Goal: Task Accomplishment & Management: Use online tool/utility

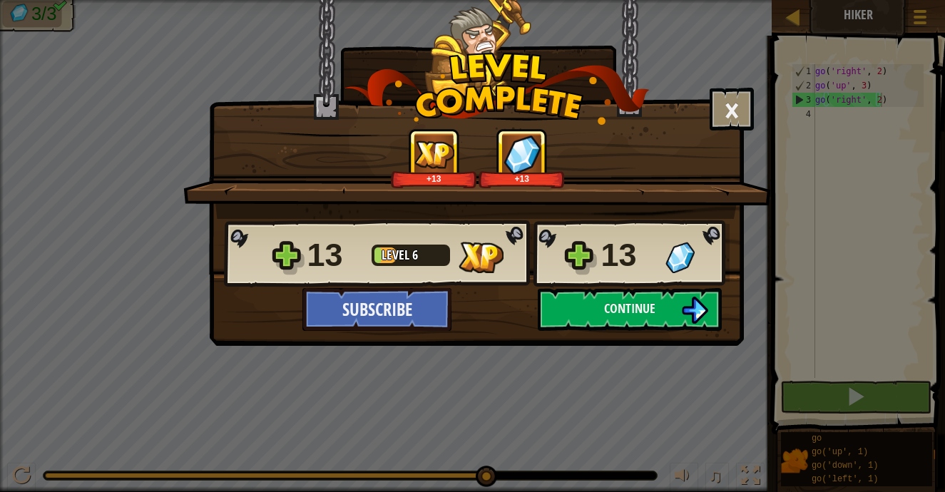
scroll to position [6, 5]
click at [574, 228] on div "13 Level 6 13" at bounding box center [477, 254] width 506 height 68
click at [557, 315] on button "Continue" at bounding box center [630, 309] width 184 height 43
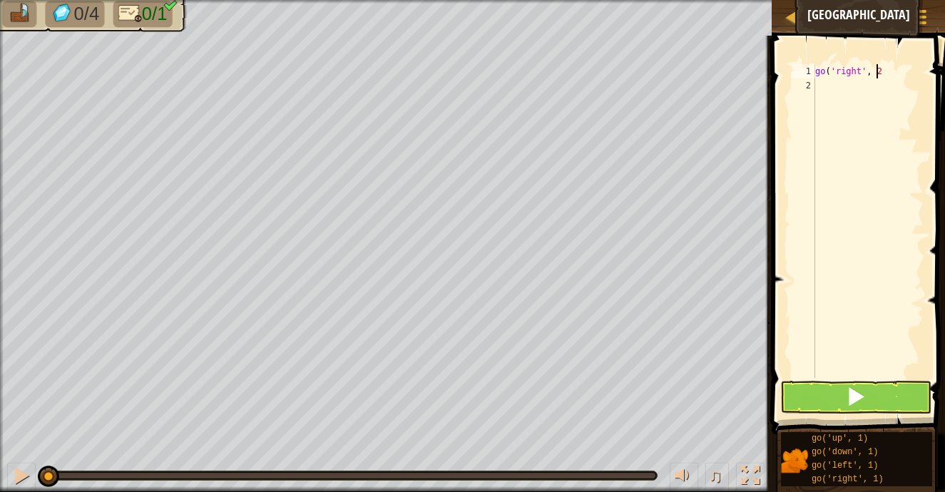
scroll to position [6, 5]
click at [858, 405] on span at bounding box center [856, 397] width 20 height 20
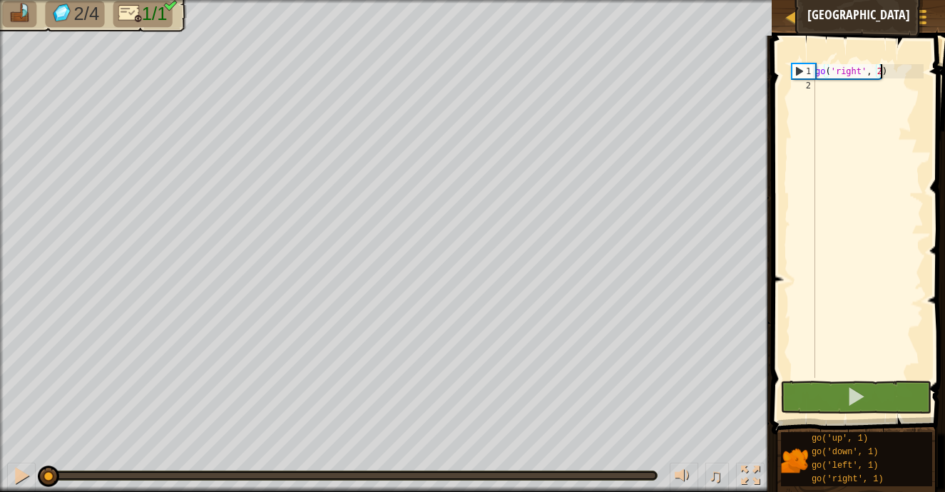
click at [875, 76] on div "go ( 'right' , 2 )" at bounding box center [868, 235] width 111 height 342
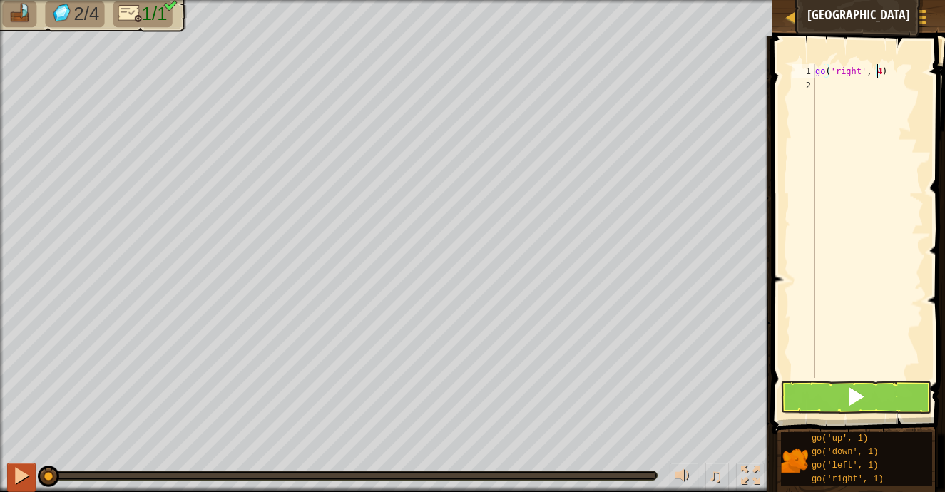
drag, startPoint x: 51, startPoint y: 482, endPoint x: 23, endPoint y: 484, distance: 27.9
click at [23, 484] on div "♫" at bounding box center [386, 472] width 772 height 43
type textarea "go('right', 4)"
click at [14, 477] on div at bounding box center [21, 476] width 19 height 19
click at [829, 403] on button at bounding box center [856, 397] width 151 height 33
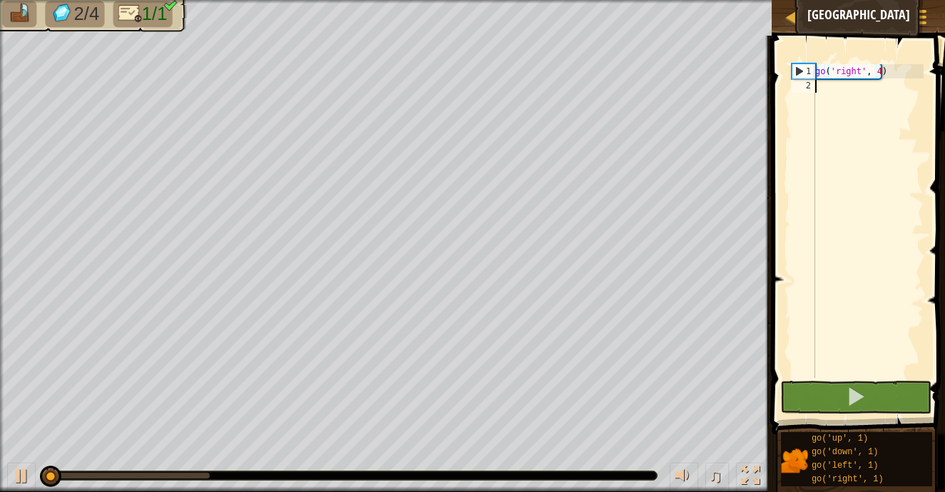
click at [850, 88] on div "go ( 'right' , 4 )" at bounding box center [868, 235] width 111 height 342
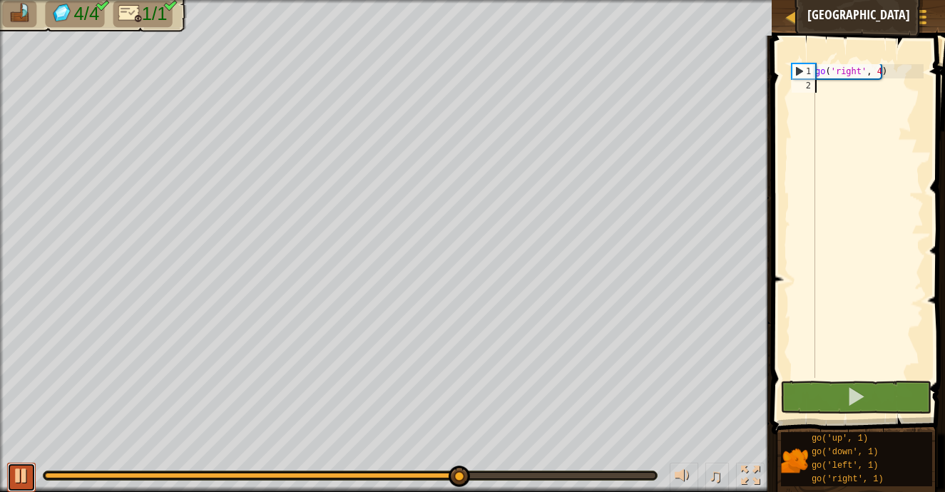
click at [24, 479] on div at bounding box center [21, 476] width 19 height 19
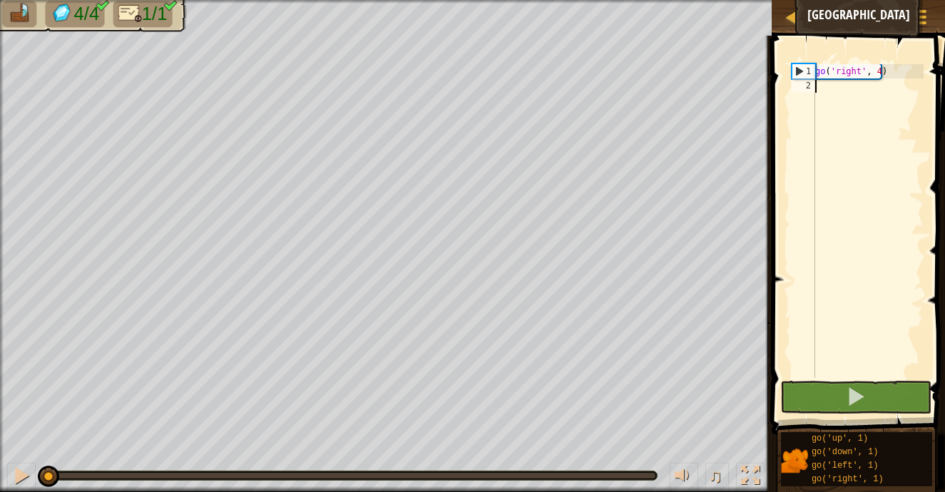
drag, startPoint x: 467, startPoint y: 479, endPoint x: 36, endPoint y: 489, distance: 430.3
click at [36, 489] on div "♫" at bounding box center [386, 472] width 772 height 43
click at [878, 70] on div "go ( 'right' , 4 )" at bounding box center [868, 235] width 111 height 342
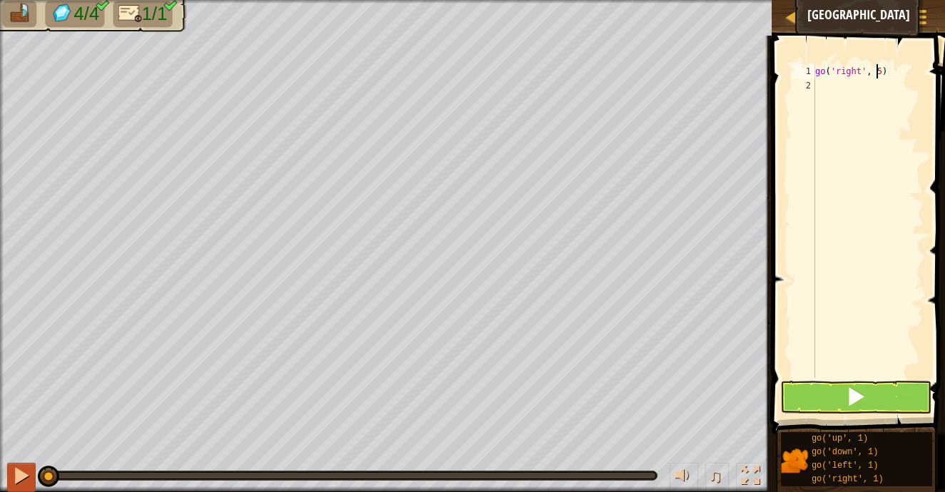
type textarea "go('right', 5)"
click at [18, 476] on div at bounding box center [21, 476] width 19 height 19
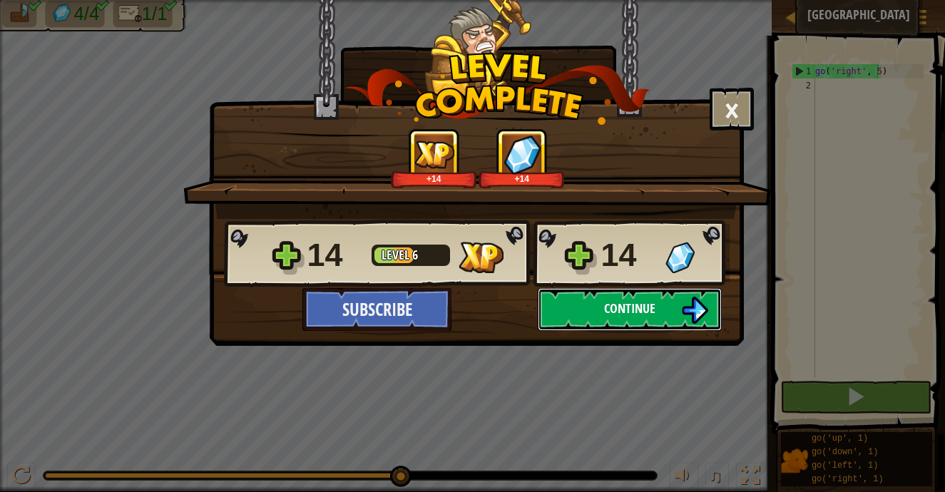
click at [579, 317] on button "Continue" at bounding box center [630, 309] width 184 height 43
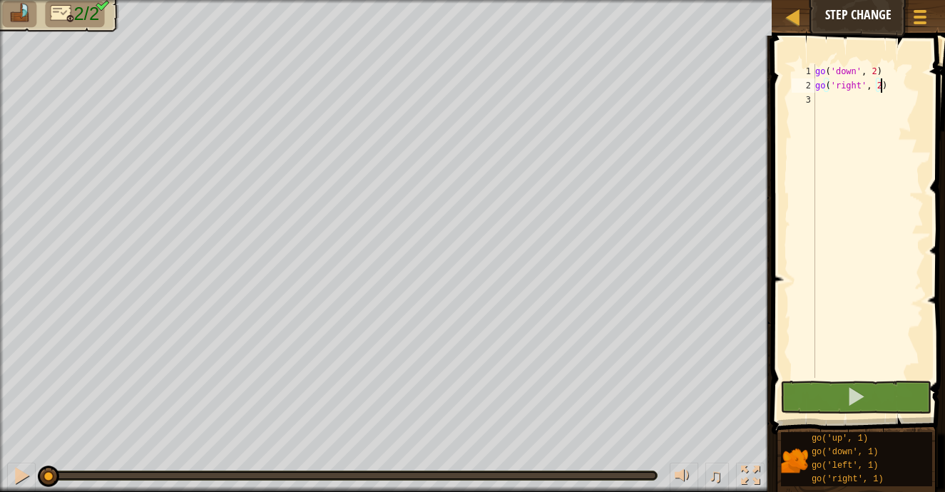
click at [877, 90] on div "go ( 'down' , 2 ) go ( 'right' , 2 )" at bounding box center [868, 235] width 111 height 342
click at [853, 401] on span at bounding box center [856, 397] width 20 height 20
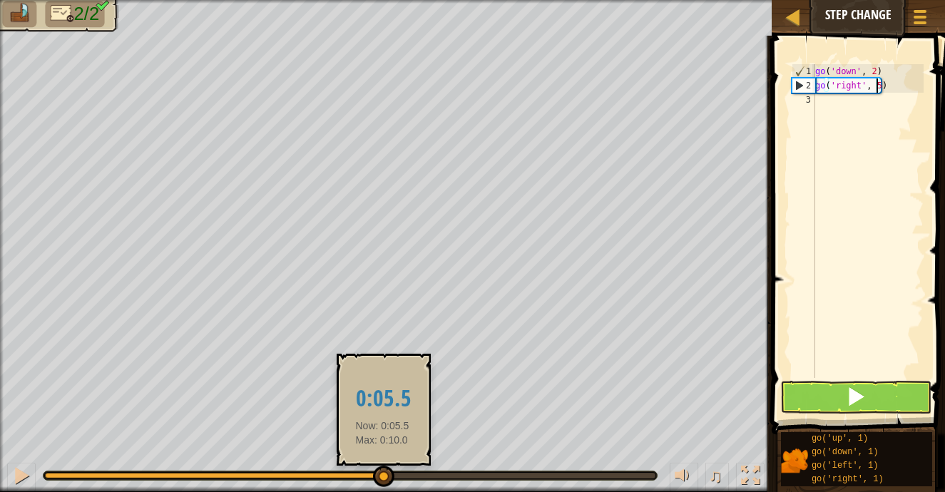
drag, startPoint x: 487, startPoint y: 474, endPoint x: 160, endPoint y: 482, distance: 326.9
click at [374, 476] on div at bounding box center [213, 476] width 337 height 6
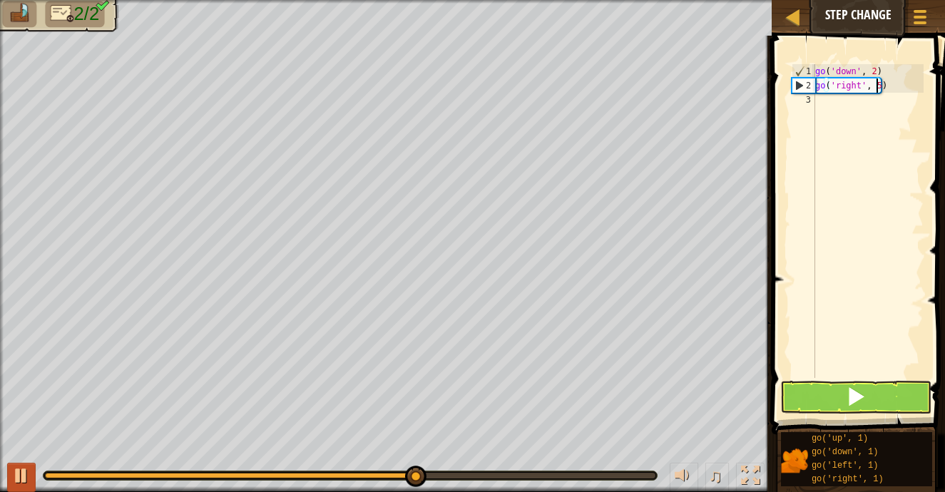
type textarea "go('right', 5)"
click at [24, 472] on div at bounding box center [21, 476] width 19 height 19
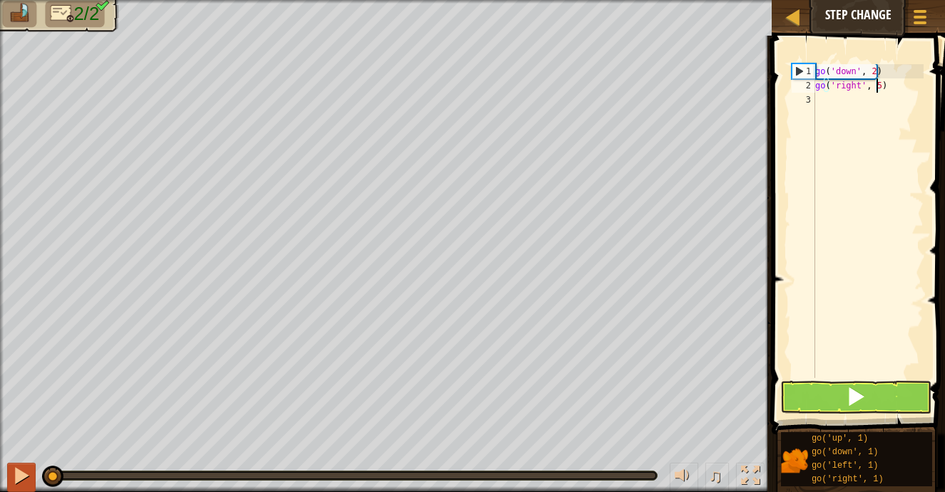
drag, startPoint x: 420, startPoint y: 474, endPoint x: 20, endPoint y: 483, distance: 400.4
click at [26, 483] on div "♫" at bounding box center [386, 472] width 772 height 43
click at [9, 479] on button at bounding box center [21, 477] width 29 height 29
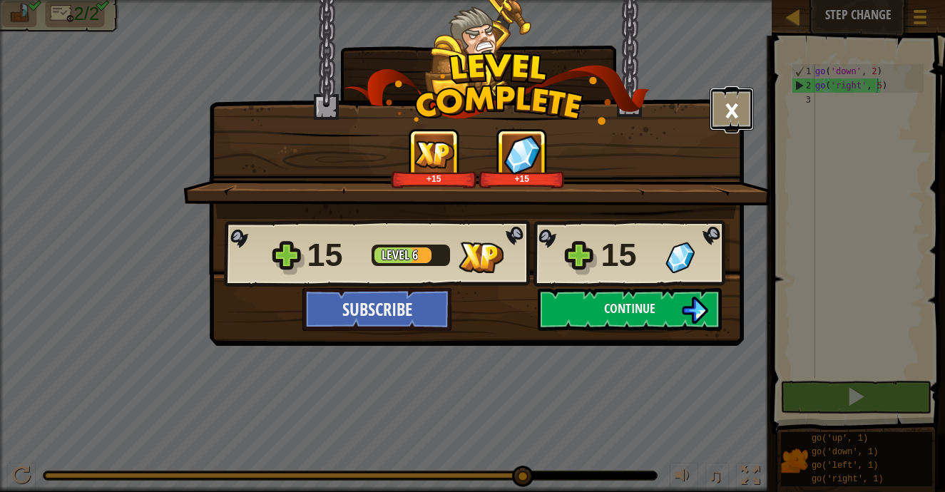
click at [740, 111] on button "×" at bounding box center [732, 109] width 44 height 43
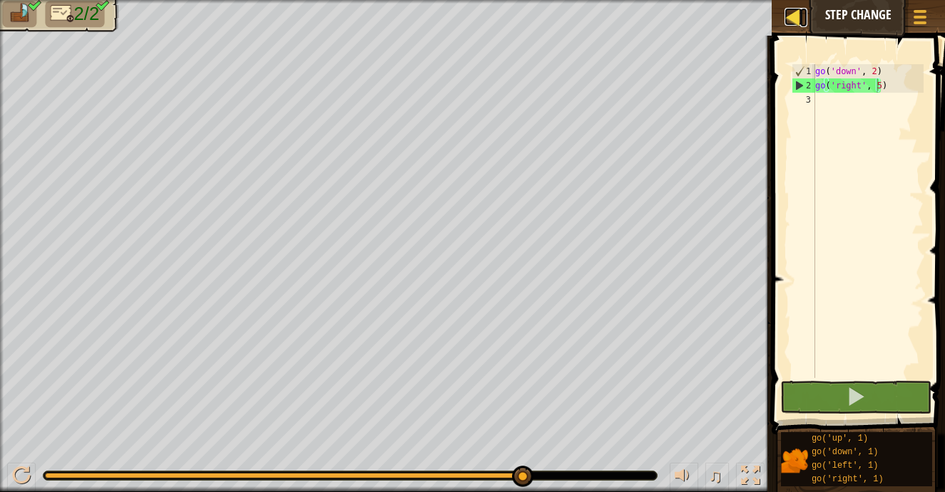
click at [798, 26] on div at bounding box center [794, 17] width 18 height 18
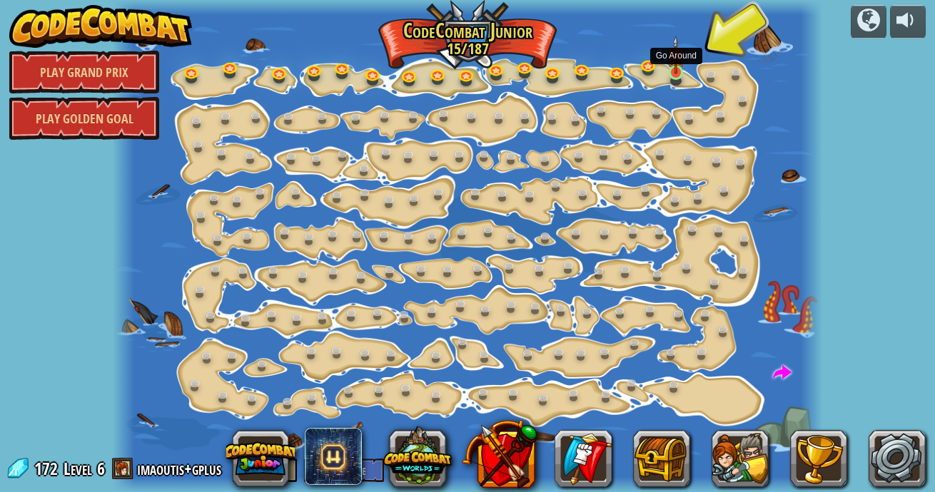
click at [674, 73] on img at bounding box center [675, 55] width 17 height 39
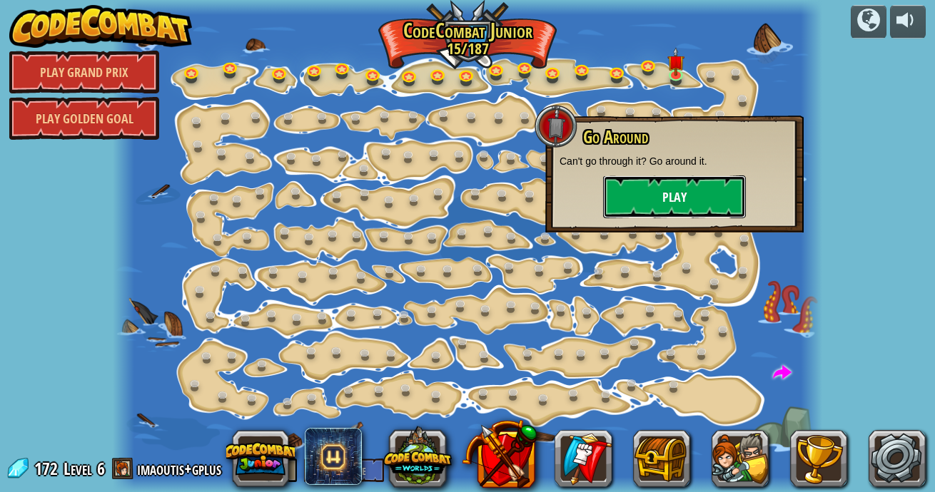
click at [707, 203] on button "Play" at bounding box center [674, 197] width 143 height 43
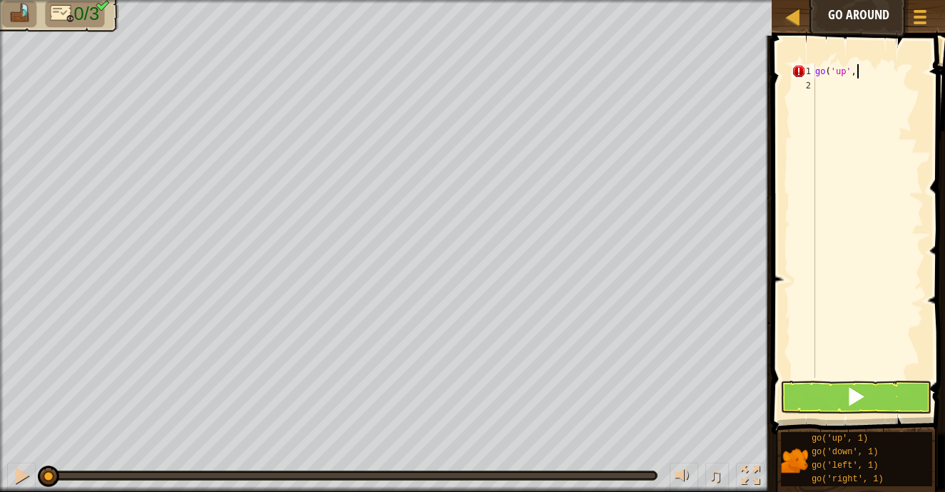
scroll to position [6, 4]
type textarea "go('up', 2)"
type textarea "go('right', 3)"
type textarea "go('down', 2)"
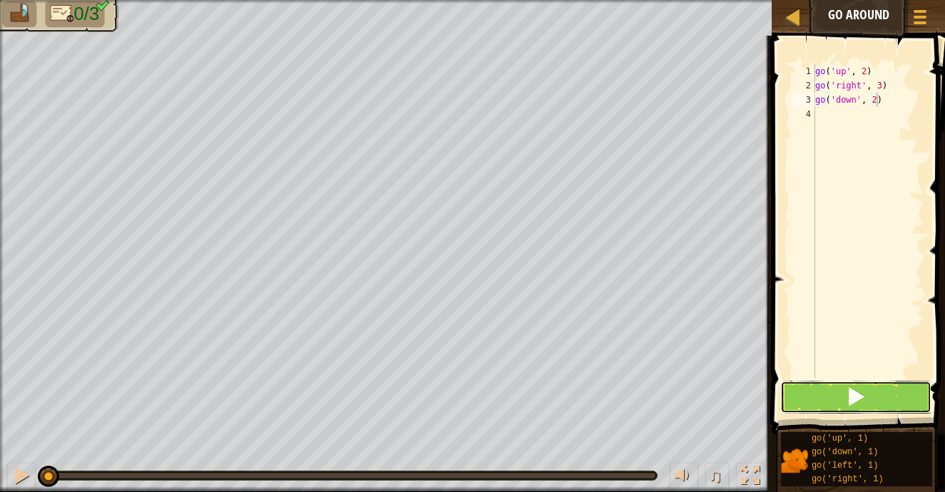
click at [846, 397] on span at bounding box center [856, 397] width 20 height 20
click at [833, 409] on button at bounding box center [856, 397] width 151 height 33
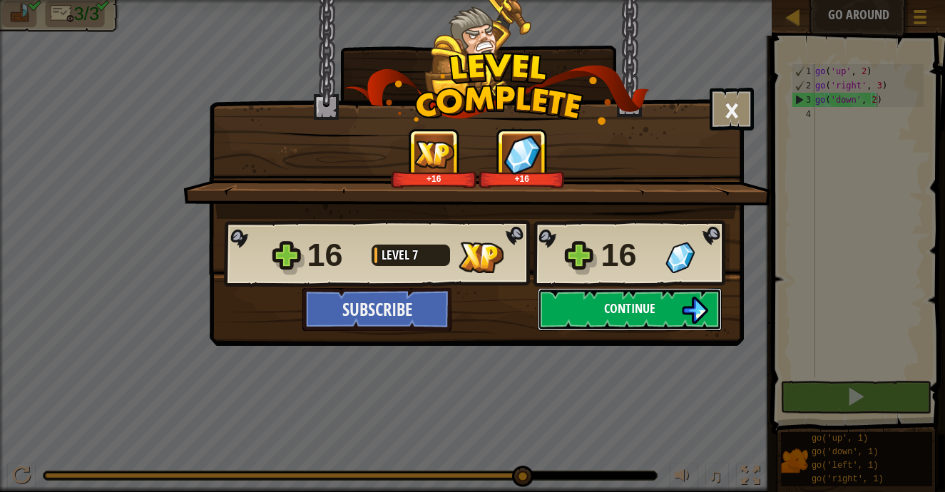
click at [621, 311] on span "Continue" at bounding box center [629, 309] width 51 height 18
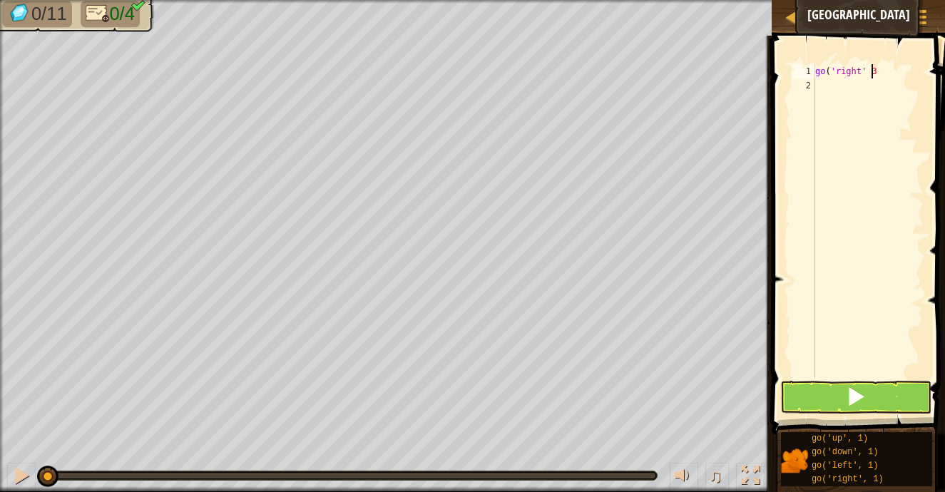
scroll to position [6, 4]
type textarea "go('right', 3)"
type textarea "go('up', 3)"
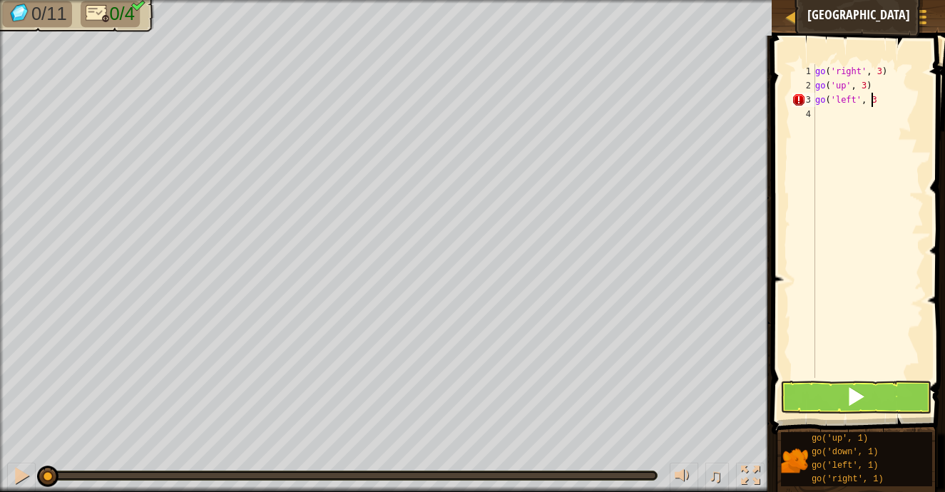
type textarea "go('left', 3)"
type textarea "go('down', 3)"
click at [815, 391] on button at bounding box center [856, 397] width 151 height 33
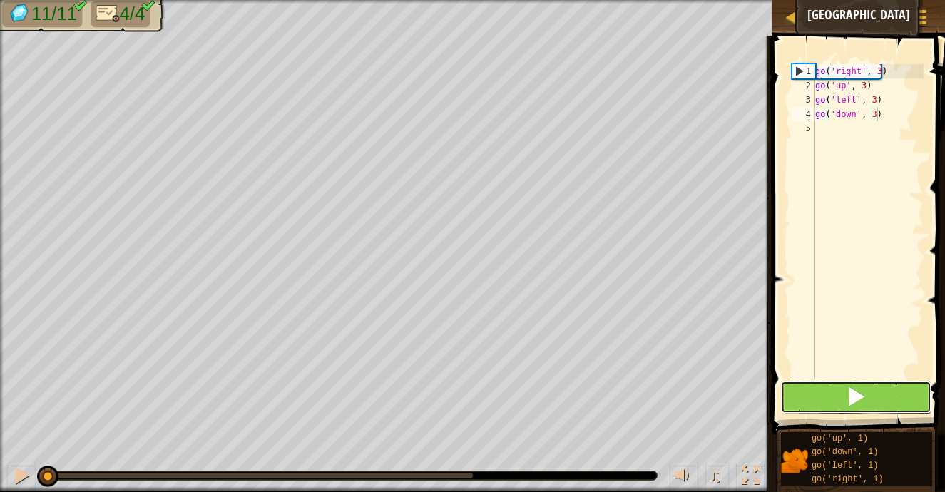
click at [843, 397] on button at bounding box center [856, 397] width 151 height 33
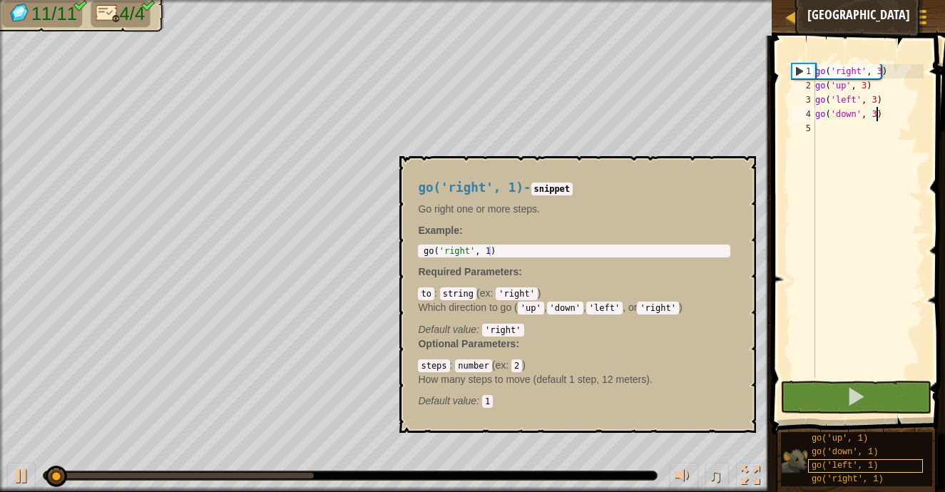
scroll to position [11, 0]
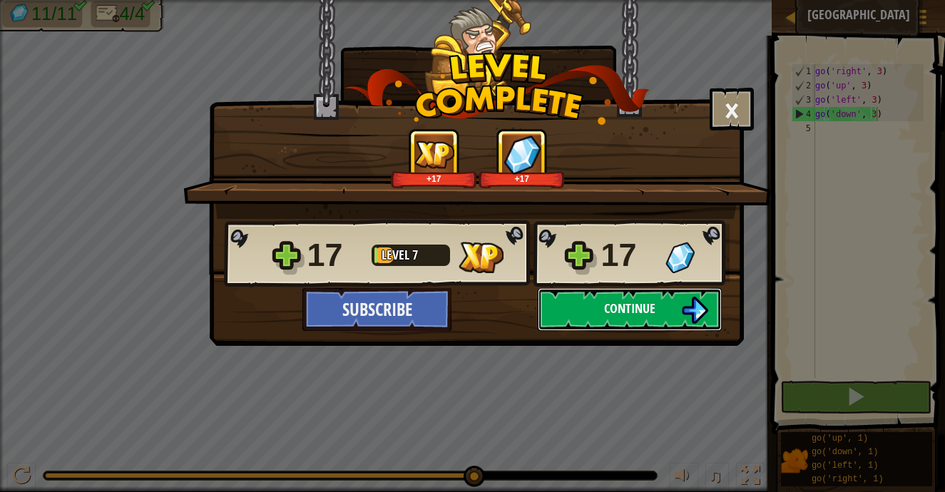
click at [585, 313] on button "Continue" at bounding box center [630, 309] width 184 height 43
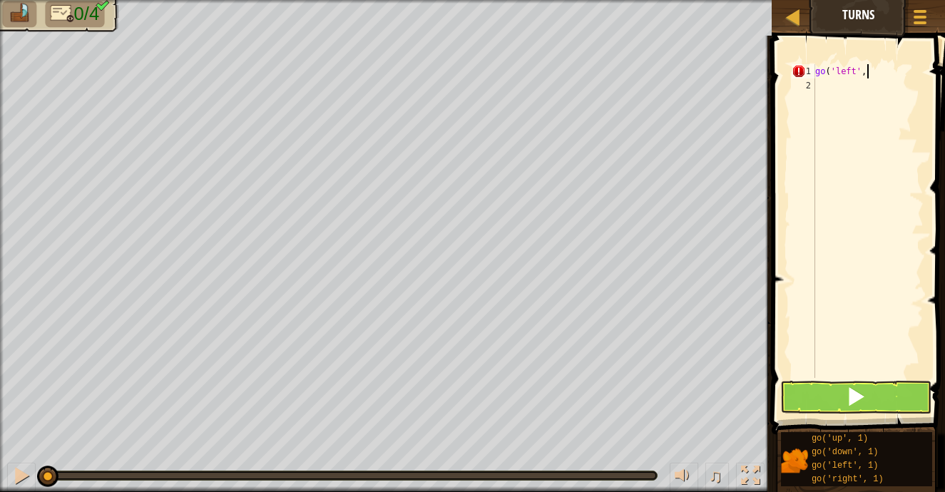
scroll to position [6, 4]
type textarea "go('left', 2)"
type textarea "go('down', 2)"
type textarea "go('right', 4)"
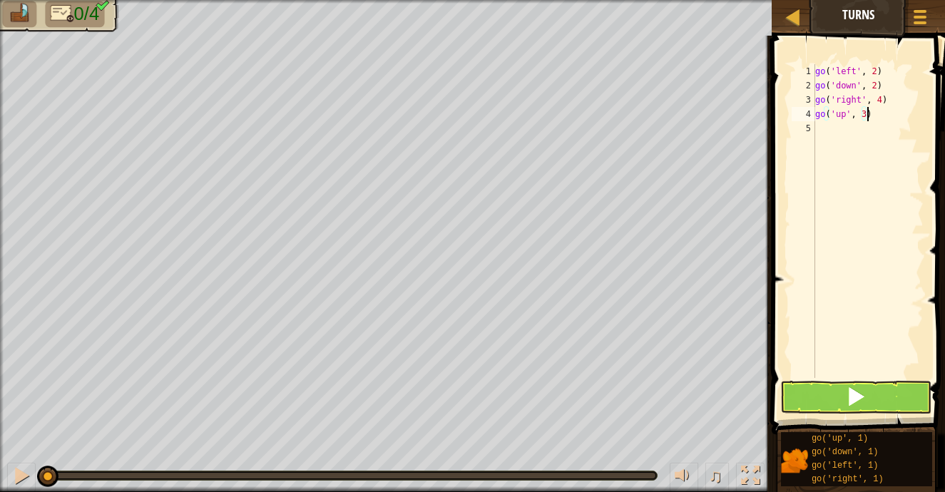
type textarea "go('up', 3)"
click at [805, 400] on button at bounding box center [856, 397] width 151 height 33
click at [839, 407] on button at bounding box center [856, 397] width 151 height 33
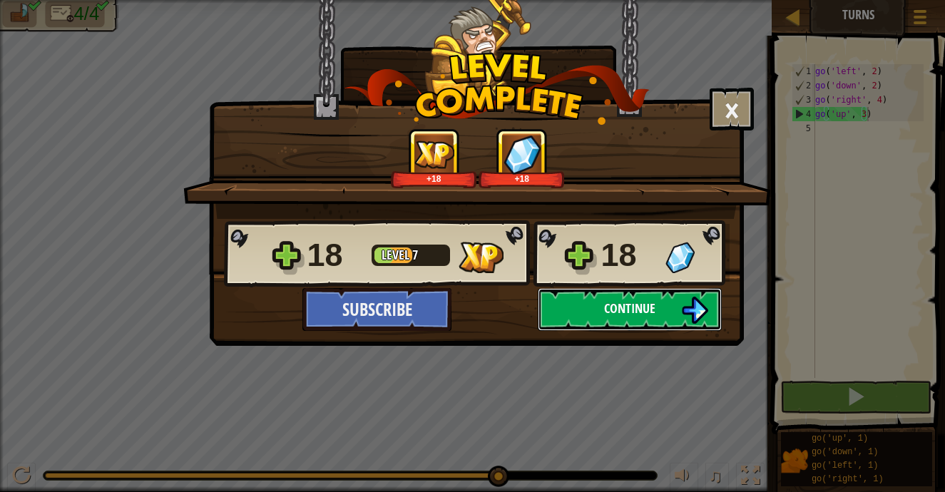
click at [607, 308] on span "Continue" at bounding box center [629, 309] width 51 height 18
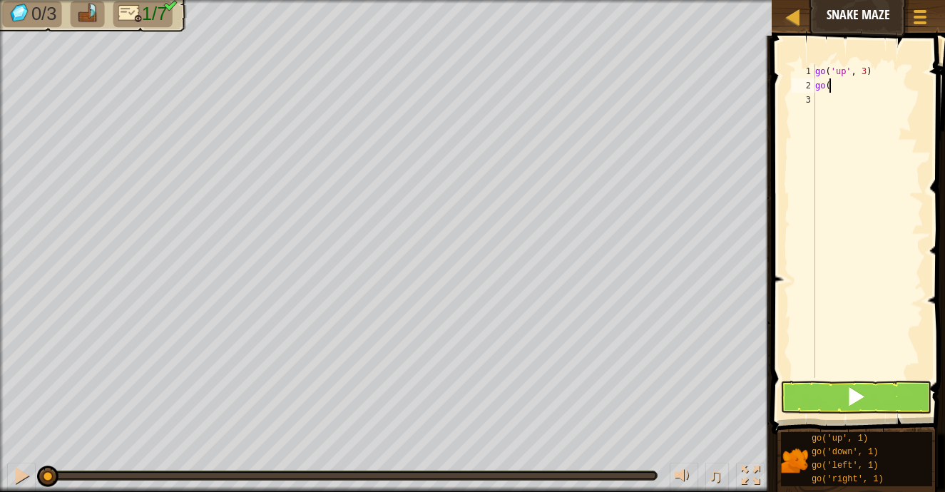
scroll to position [6, 1]
type textarea "go('right', 2)"
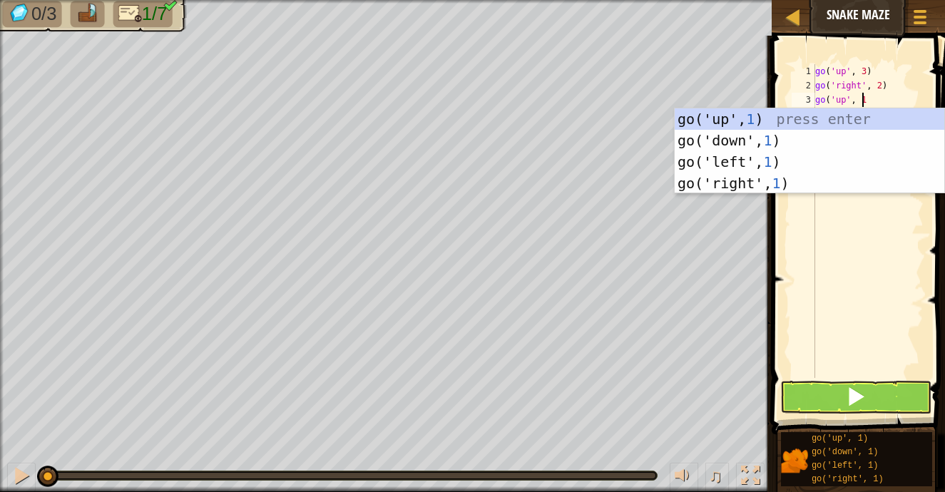
type textarea "go('up', 1)"
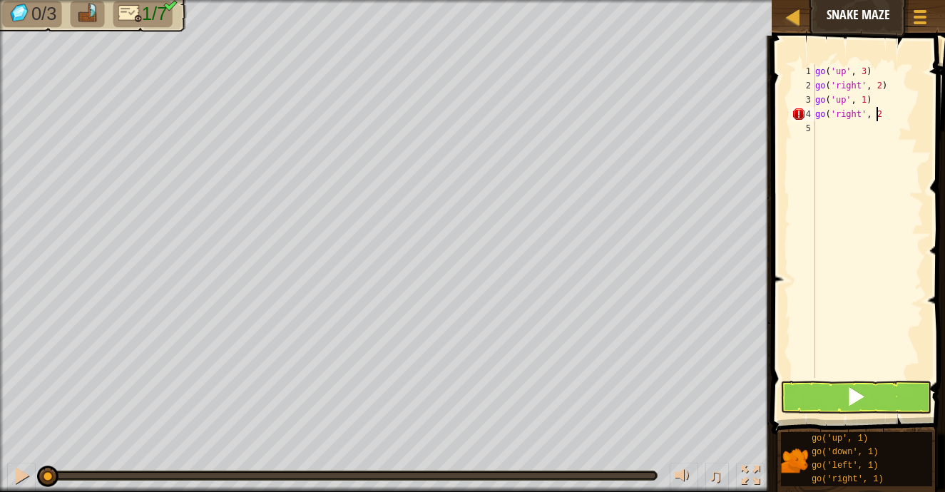
type textarea "go('right', 2)"
type textarea "go('down', 2)"
type textarea "go('right', 2)"
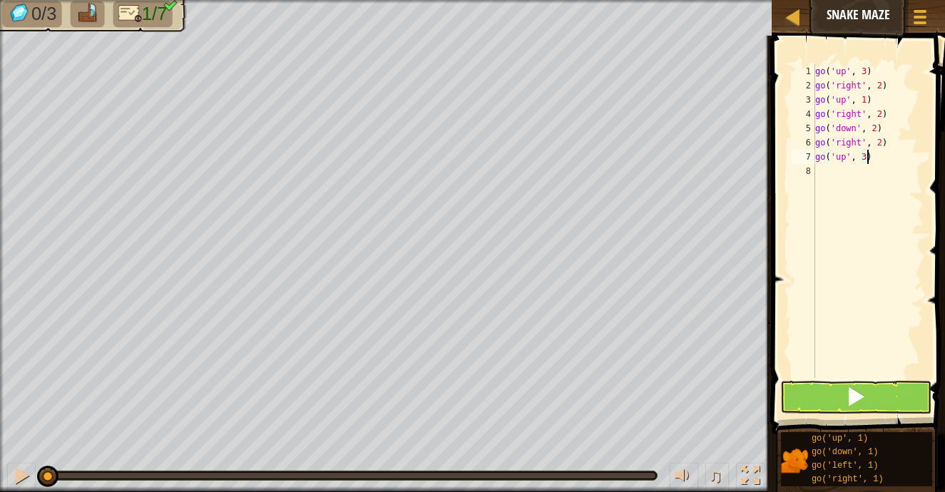
type textarea "go('up', 3)"
click at [812, 402] on button at bounding box center [856, 397] width 151 height 33
click at [873, 402] on button at bounding box center [856, 397] width 151 height 33
